Goal: Task Accomplishment & Management: Use online tool/utility

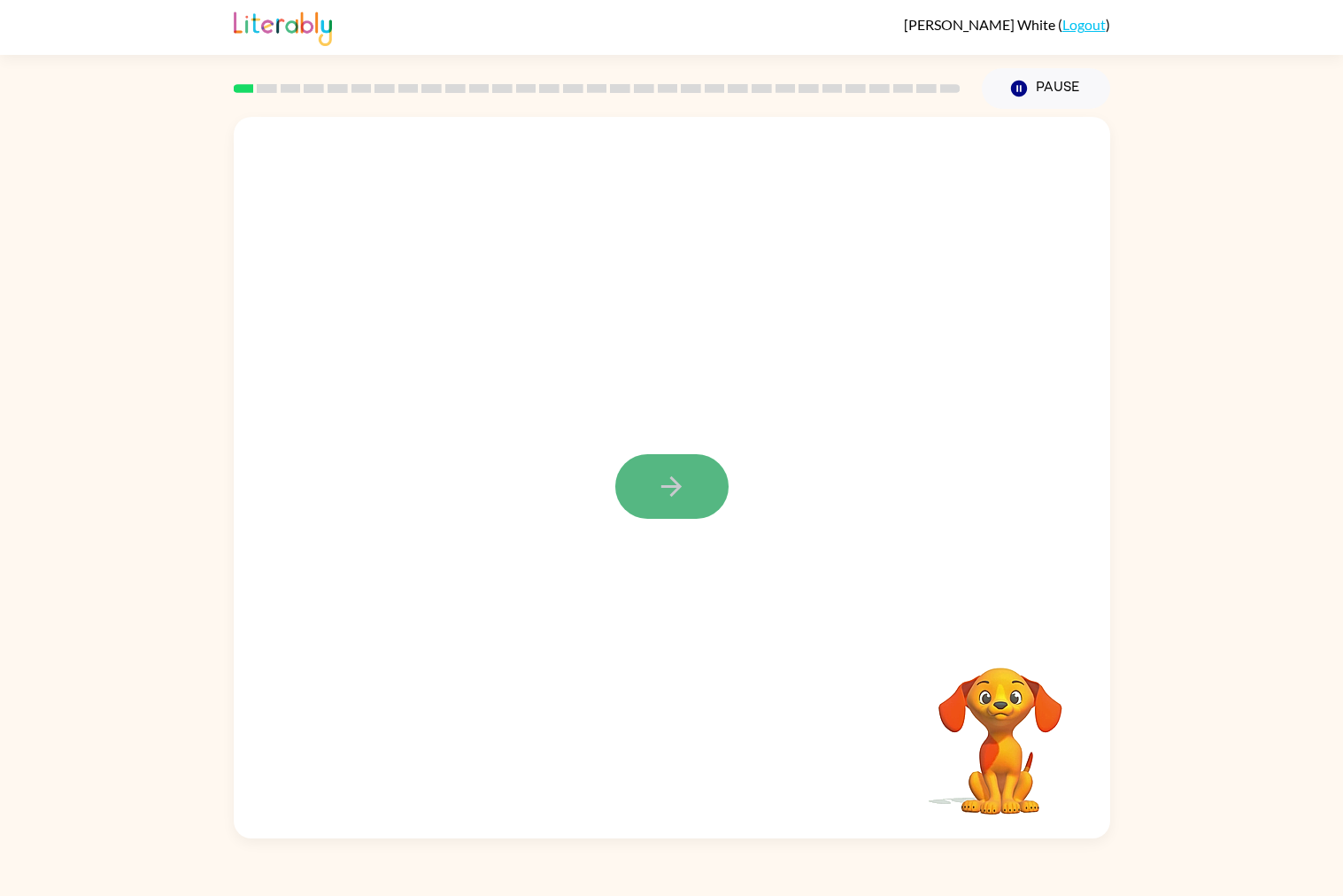
click at [653, 475] on button "button" at bounding box center [672, 486] width 113 height 64
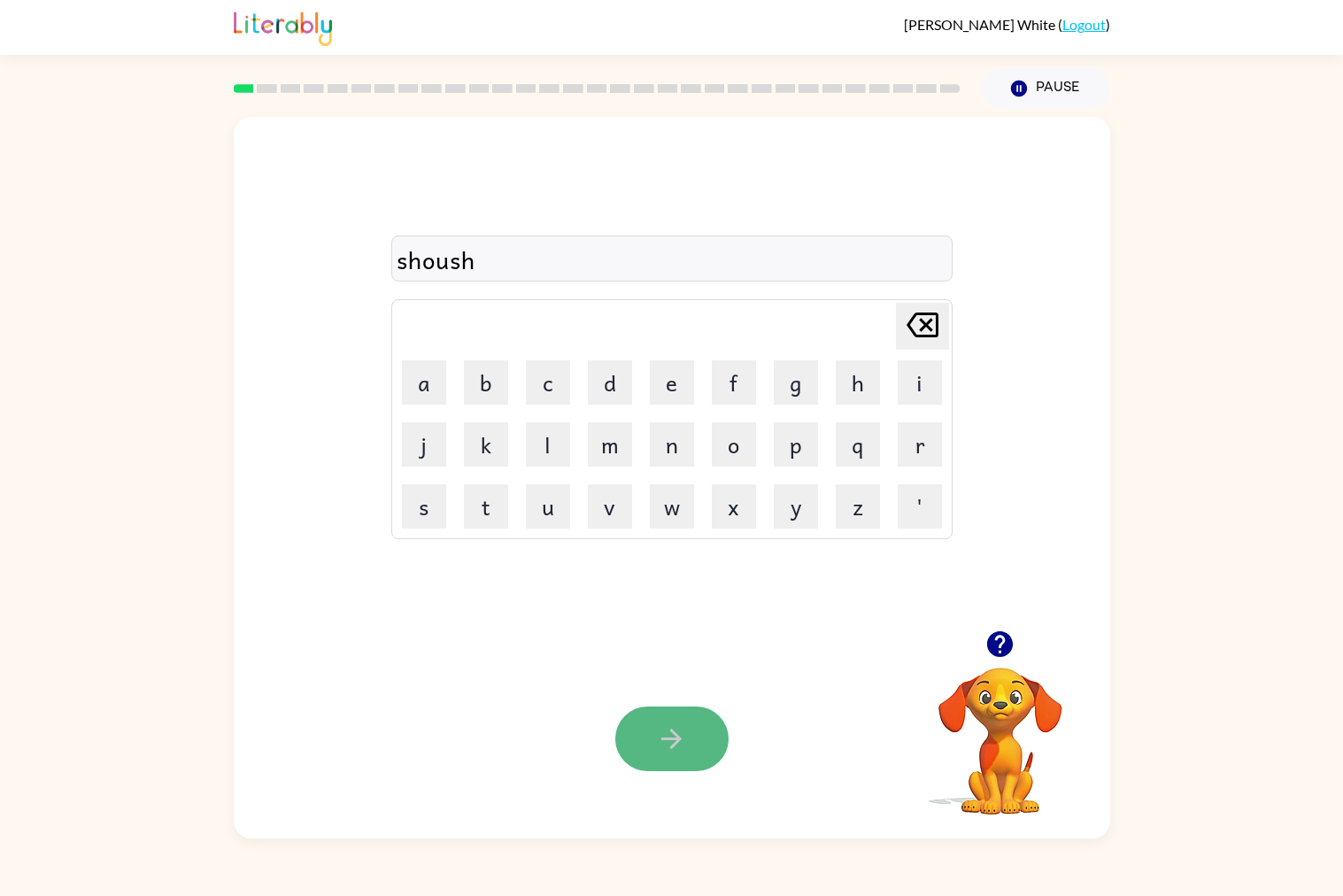
click at [673, 743] on icon "button" at bounding box center [671, 739] width 31 height 31
click at [554, 247] on div "pardicak" at bounding box center [672, 260] width 550 height 38
click at [548, 259] on div "pardicak" at bounding box center [672, 260] width 550 height 38
click at [685, 752] on icon "button" at bounding box center [671, 739] width 31 height 31
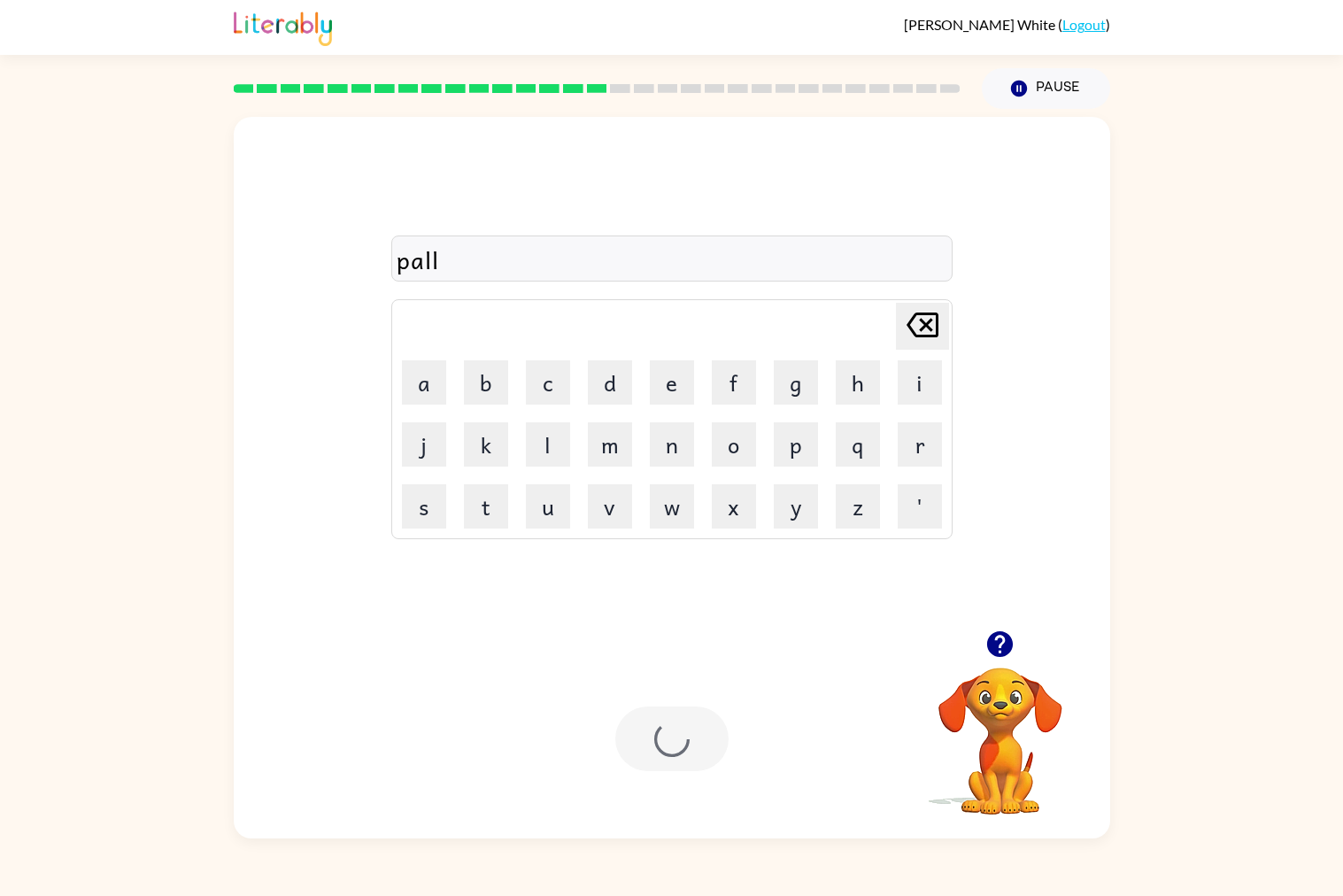
click at [634, 758] on div at bounding box center [672, 739] width 113 height 64
click at [925, 341] on icon "[PERSON_NAME] last character input" at bounding box center [923, 325] width 43 height 43
click at [544, 439] on button "l" at bounding box center [549, 445] width 45 height 45
click at [673, 716] on div at bounding box center [672, 739] width 113 height 64
